Goal: Participate in discussion: Engage in conversation with other users on a specific topic

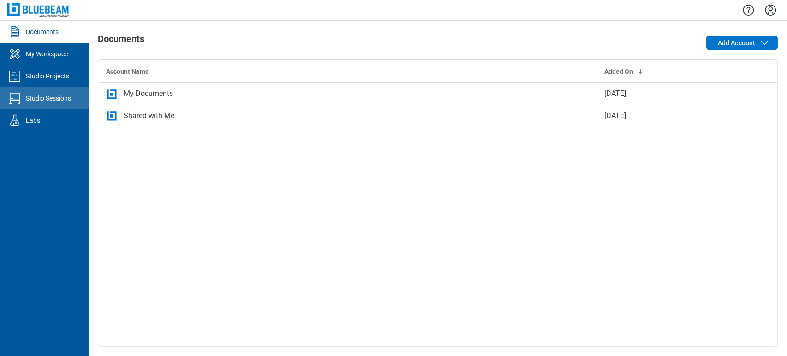
click at [31, 95] on div "Studio Sessions" at bounding box center [48, 98] width 45 height 9
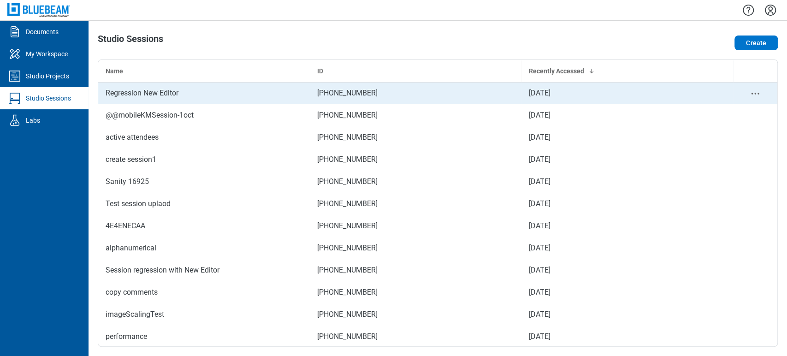
click at [134, 95] on div "Regression New Editor" at bounding box center [204, 93] width 197 height 11
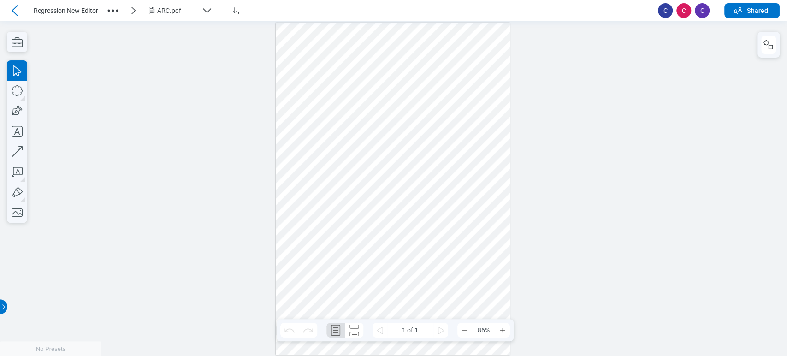
click at [508, 78] on div at bounding box center [393, 189] width 235 height 332
click at [45, 138] on div at bounding box center [393, 188] width 787 height 335
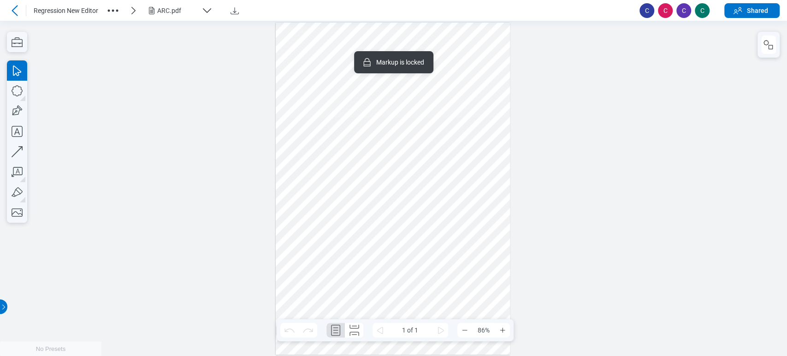
click at [352, 266] on div at bounding box center [393, 189] width 235 height 332
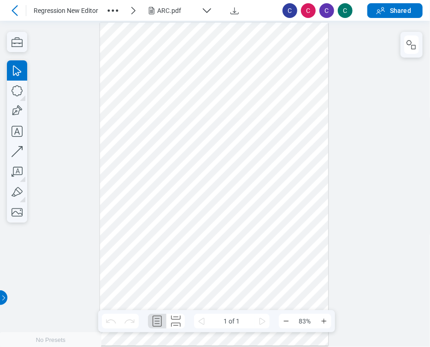
click at [352, 109] on div at bounding box center [215, 184] width 430 height 326
click at [212, 8] on icon "button" at bounding box center [206, 10] width 11 height 11
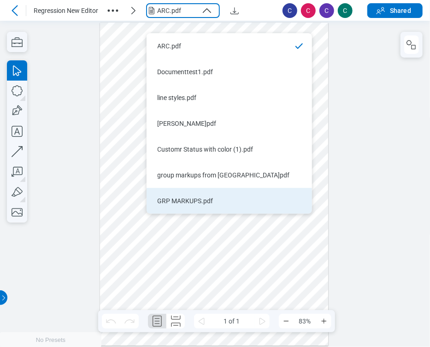
click at [203, 202] on li "GRP MARKUPS.pdf" at bounding box center [229, 201] width 165 height 26
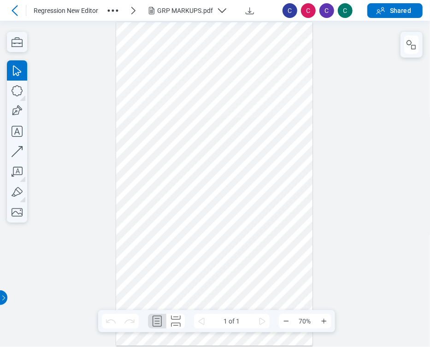
click at [399, 110] on div at bounding box center [215, 184] width 430 height 326
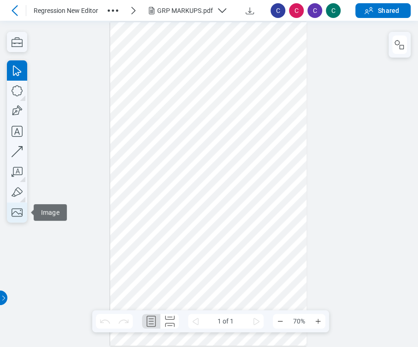
click at [14, 213] on icon "button" at bounding box center [17, 212] width 11 height 8
click at [300, 200] on div at bounding box center [208, 184] width 196 height 324
click at [15, 49] on icon "button" at bounding box center [17, 42] width 20 height 20
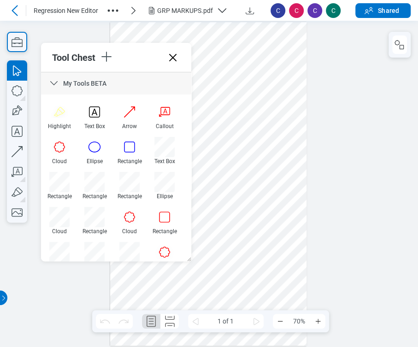
click at [176, 55] on icon at bounding box center [172, 57] width 15 height 15
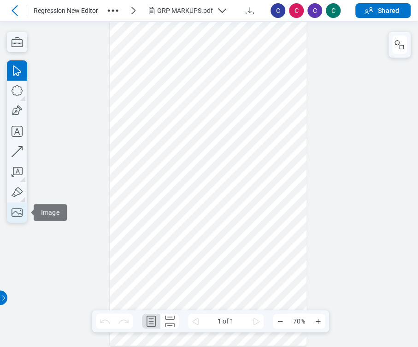
click at [19, 211] on icon "button" at bounding box center [17, 212] width 20 height 20
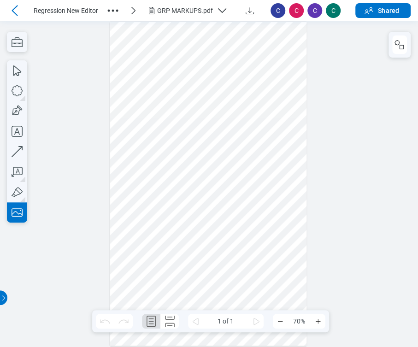
drag, startPoint x: 223, startPoint y: 164, endPoint x: 274, endPoint y: 208, distance: 67.7
click at [274, 208] on div at bounding box center [208, 184] width 196 height 324
click at [260, 182] on div at bounding box center [208, 184] width 196 height 324
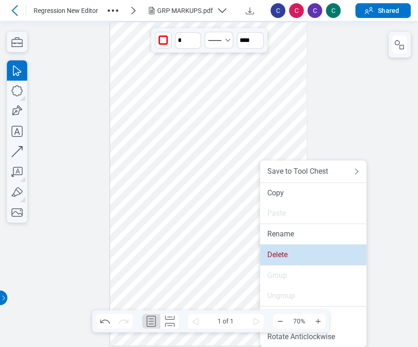
click at [272, 252] on div "Delete" at bounding box center [313, 254] width 92 height 9
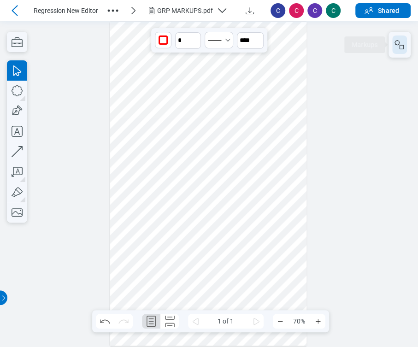
click at [400, 48] on rect "button" at bounding box center [402, 47] width 4 height 4
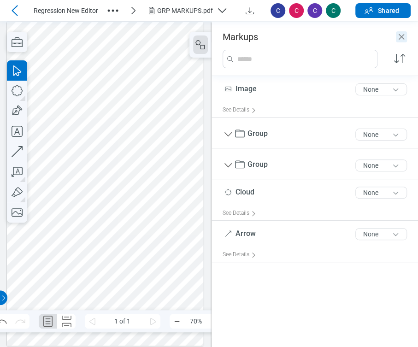
click at [402, 39] on icon "Close" at bounding box center [401, 36] width 11 height 11
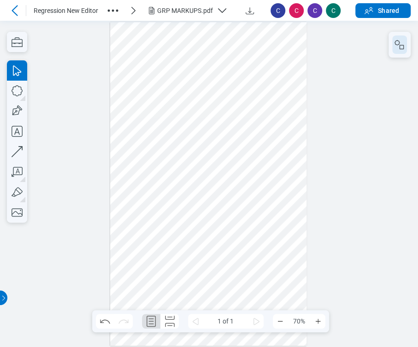
click at [397, 49] on icon "button" at bounding box center [399, 44] width 11 height 11
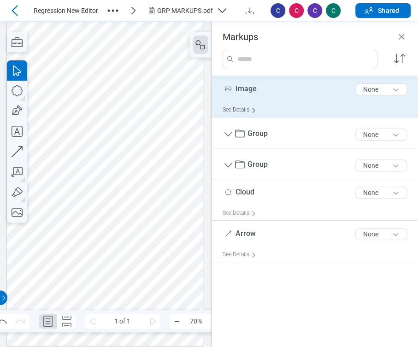
click at [259, 103] on div "See Details" at bounding box center [241, 110] width 37 height 14
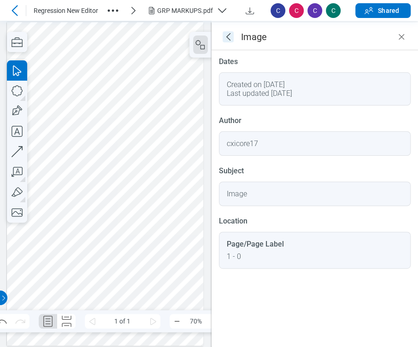
click at [227, 40] on icon "goBack" at bounding box center [228, 36] width 11 height 11
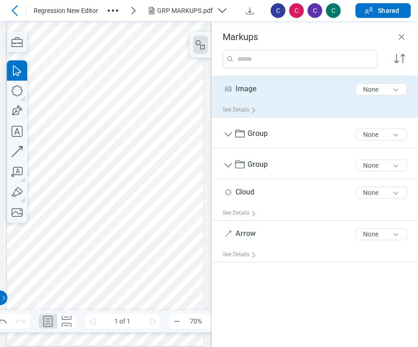
drag, startPoint x: 240, startPoint y: 134, endPoint x: 256, endPoint y: 101, distance: 36.5
click at [255, 104] on div "Image 5 of 300 characters None See Details Group 5 of 300 characters None Group…" at bounding box center [315, 169] width 207 height 186
click at [254, 96] on div "Image 5 of 300 characters None" at bounding box center [319, 91] width 192 height 23
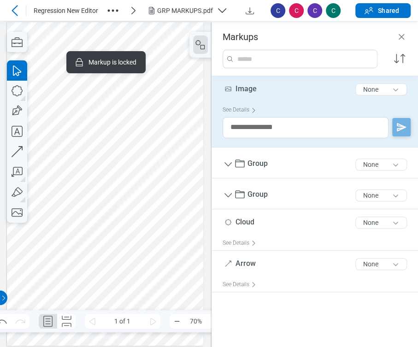
click at [402, 33] on icon "Close" at bounding box center [401, 36] width 11 height 11
